Goal: Task Accomplishment & Management: Use online tool/utility

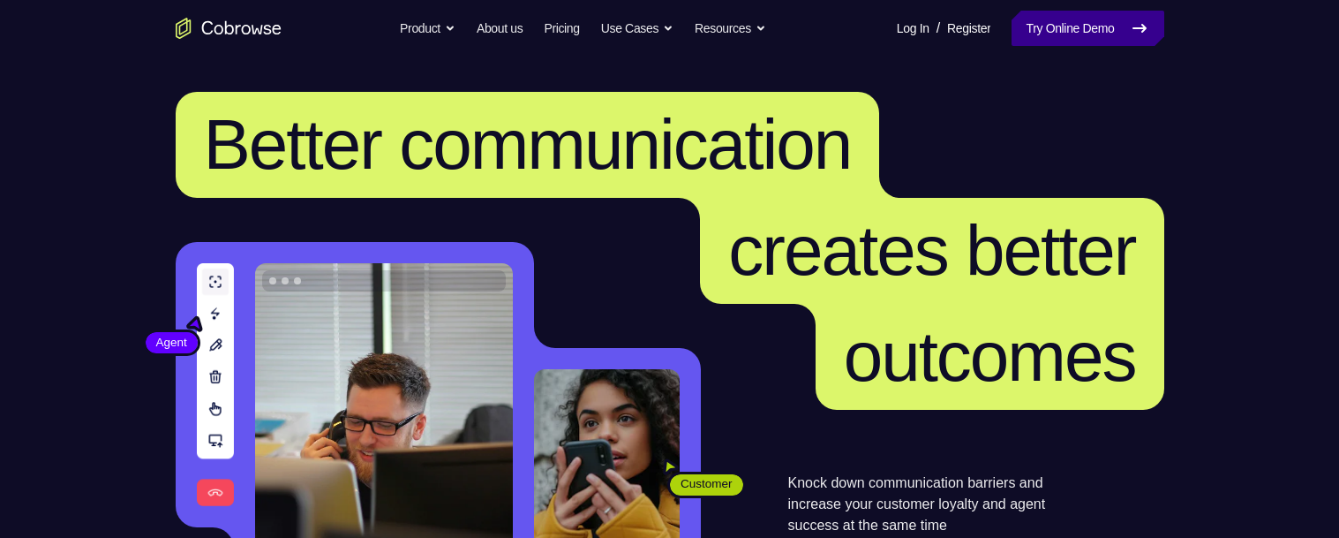
click at [1134, 28] on icon at bounding box center [1140, 28] width 12 height 7
click at [1049, 34] on link "Try Online Demo" at bounding box center [1088, 28] width 152 height 35
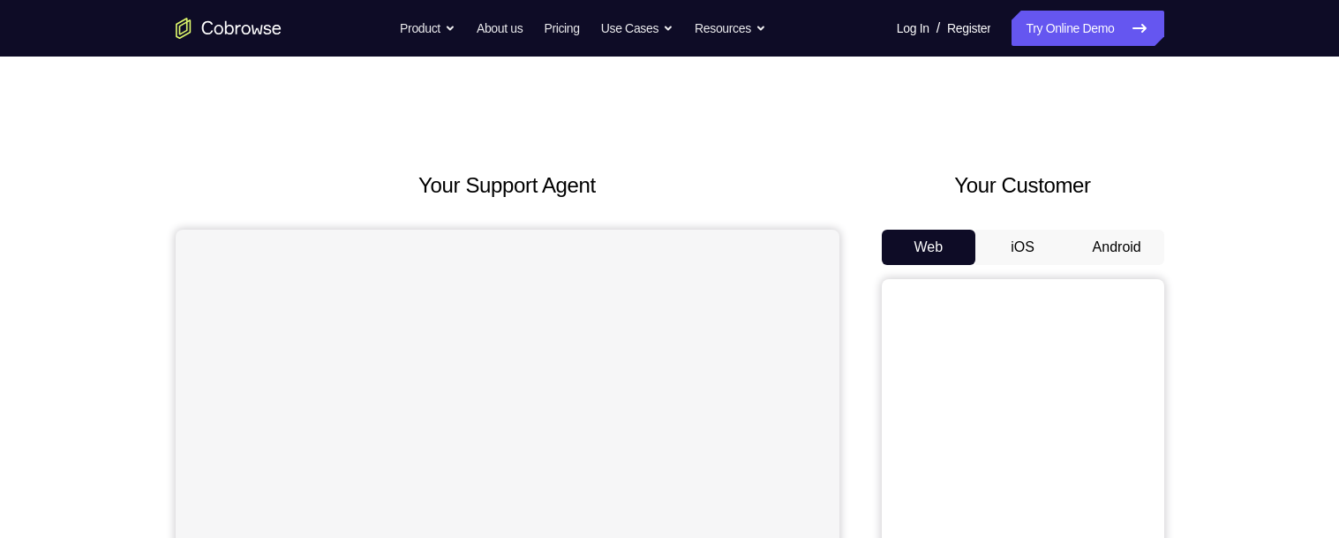
click at [1126, 253] on button "Android" at bounding box center [1117, 247] width 94 height 35
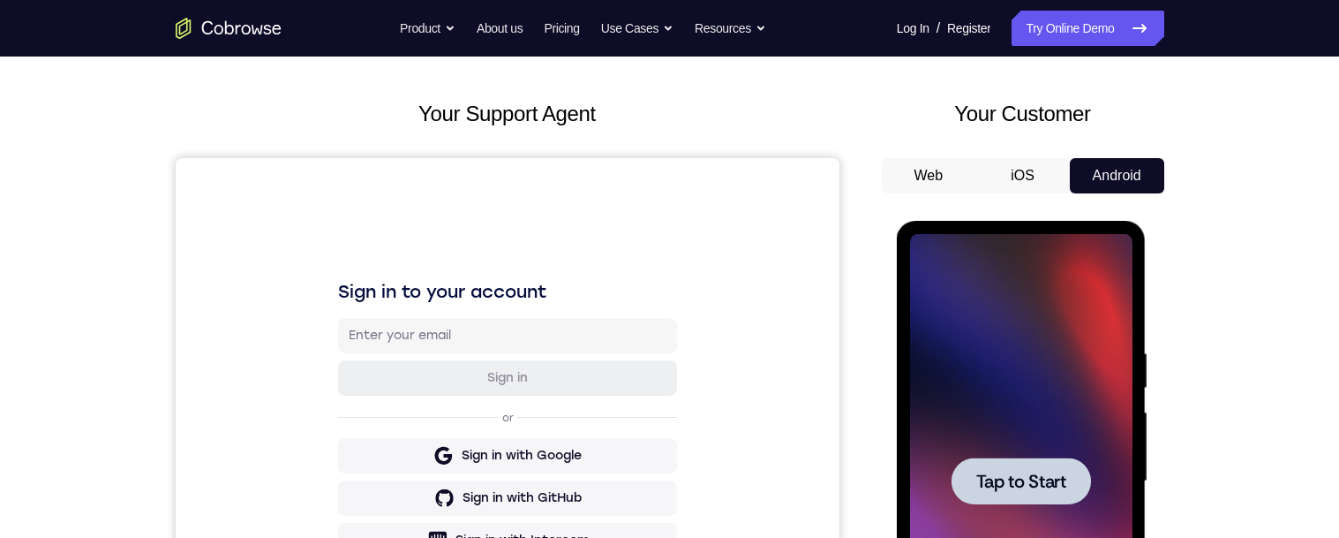
scroll to position [158, 0]
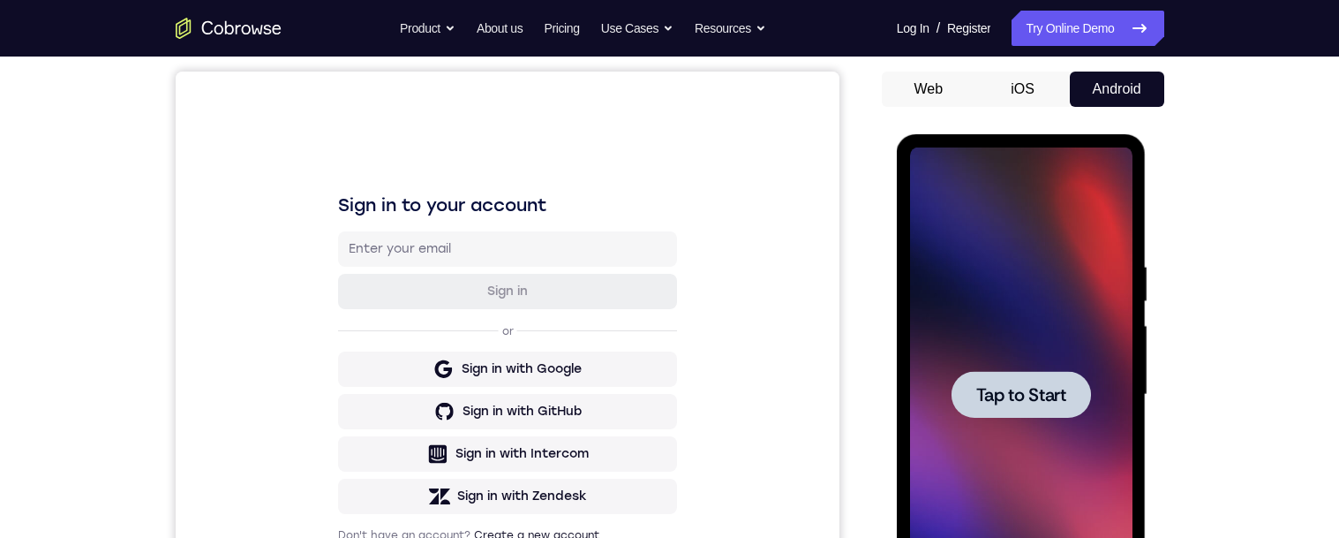
click at [1029, 388] on span "Tap to Start" at bounding box center [1021, 395] width 90 height 18
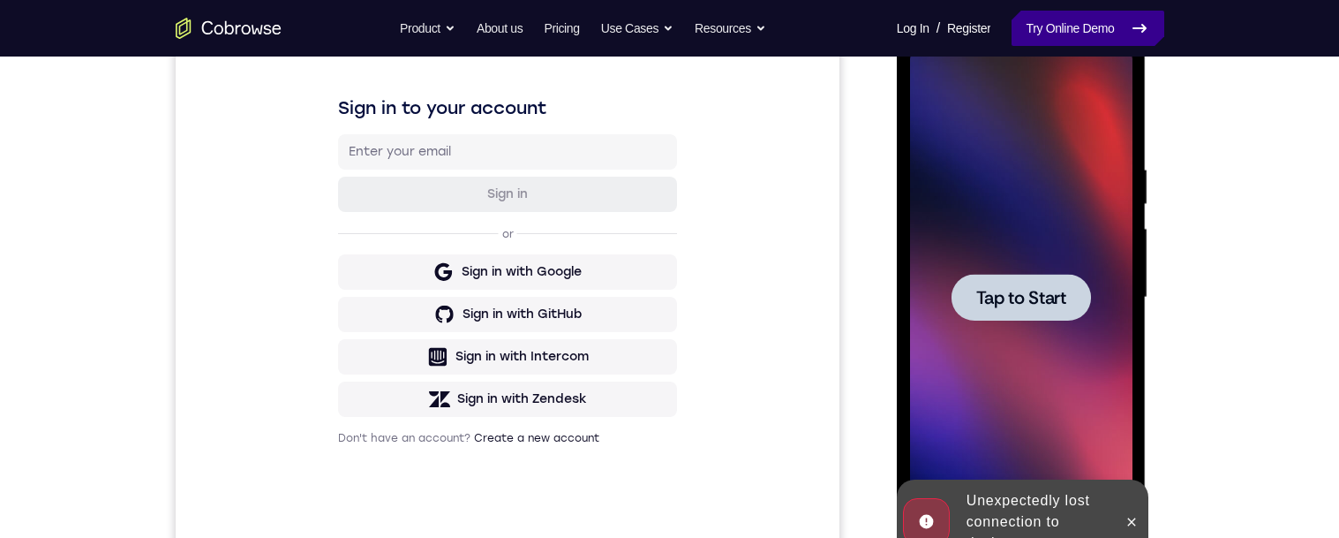
scroll to position [0, 0]
